Goal: Check status: Check status

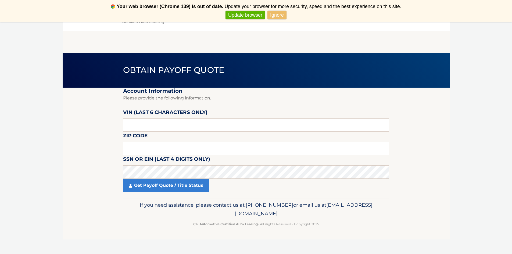
click at [278, 16] on link "Ignore" at bounding box center [276, 15] width 19 height 9
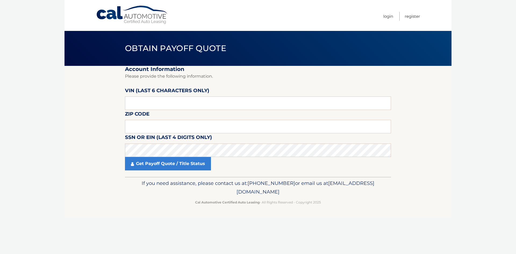
click at [276, 20] on div "You will be reminded [DATE]. Never show again" at bounding box center [258, 11] width 516 height 22
click at [265, 17] on link "Never show again" at bounding box center [258, 15] width 44 height 9
click at [180, 98] on input "text" at bounding box center [258, 102] width 266 height 13
type input "620358"
click at [160, 122] on input "text" at bounding box center [258, 126] width 266 height 13
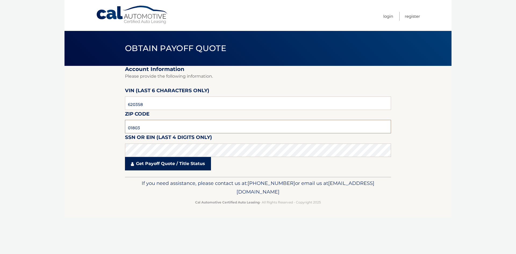
type input "01803"
click at [169, 160] on link "Get Payoff Quote / Title Status" at bounding box center [168, 163] width 86 height 13
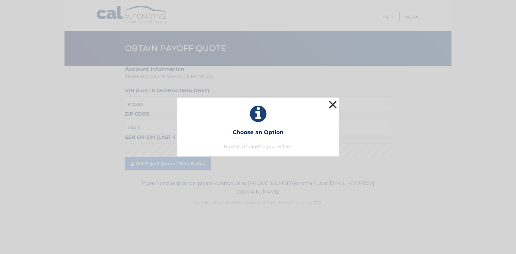
click at [334, 103] on button "×" at bounding box center [332, 104] width 11 height 11
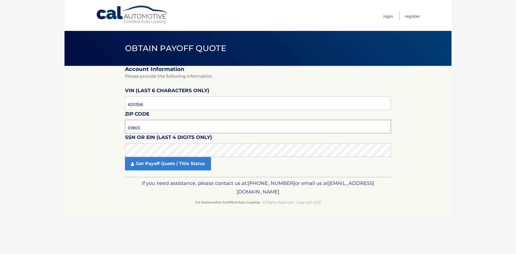
click at [228, 125] on input "01803" at bounding box center [258, 126] width 266 height 13
click at [167, 162] on link "Get Payoff Quote / Title Status" at bounding box center [168, 163] width 86 height 13
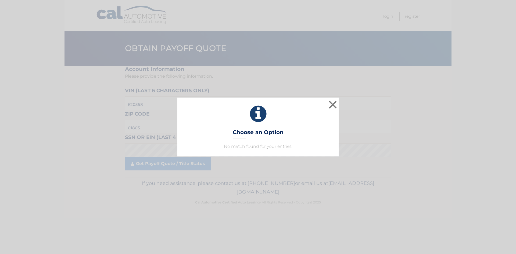
click at [272, 144] on p "No match found for your entries." at bounding box center [258, 146] width 148 height 6
click at [273, 144] on p "No match found for your entries." at bounding box center [258, 146] width 148 height 6
click at [332, 102] on button "×" at bounding box center [332, 104] width 11 height 11
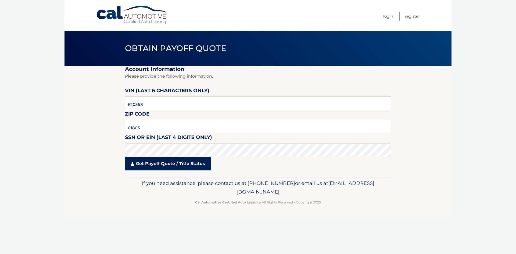
click at [152, 165] on link "Get Payoff Quote / Title Status" at bounding box center [168, 163] width 86 height 13
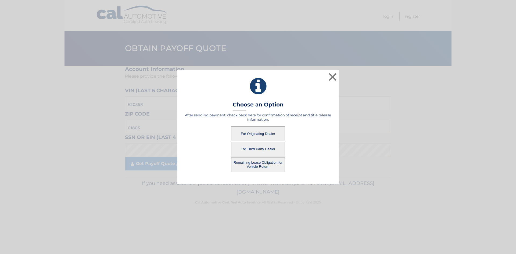
click at [254, 133] on button "For Originating Dealer" at bounding box center [258, 133] width 54 height 15
click at [262, 132] on button "For Originating Dealer" at bounding box center [258, 133] width 54 height 15
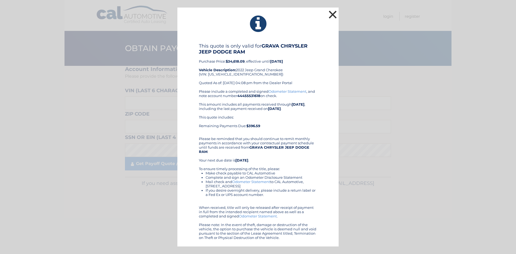
click at [335, 16] on button "×" at bounding box center [332, 14] width 11 height 11
